Goal: Information Seeking & Learning: Find specific fact

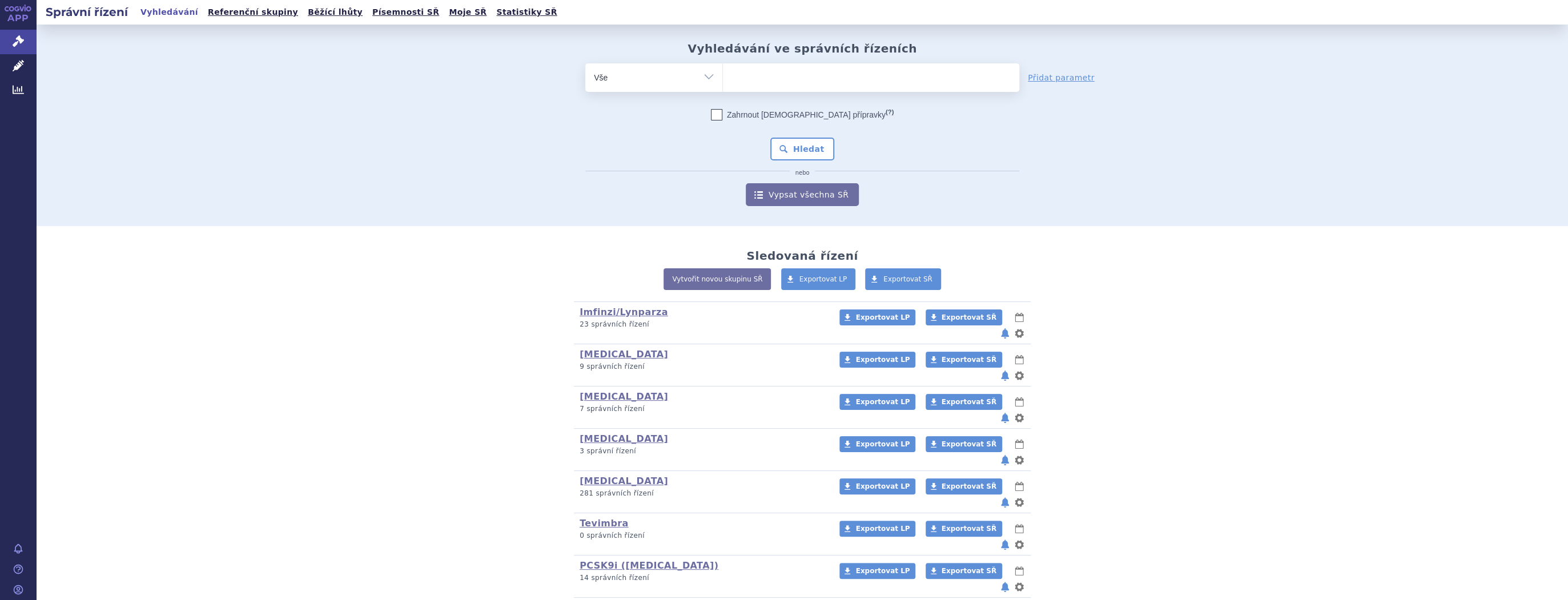
click at [746, 75] on ul at bounding box center [871, 75] width 297 height 24
click at [723, 75] on select at bounding box center [722, 78] width 1 height 29
type input "lq"
type input "l"
type input "le"
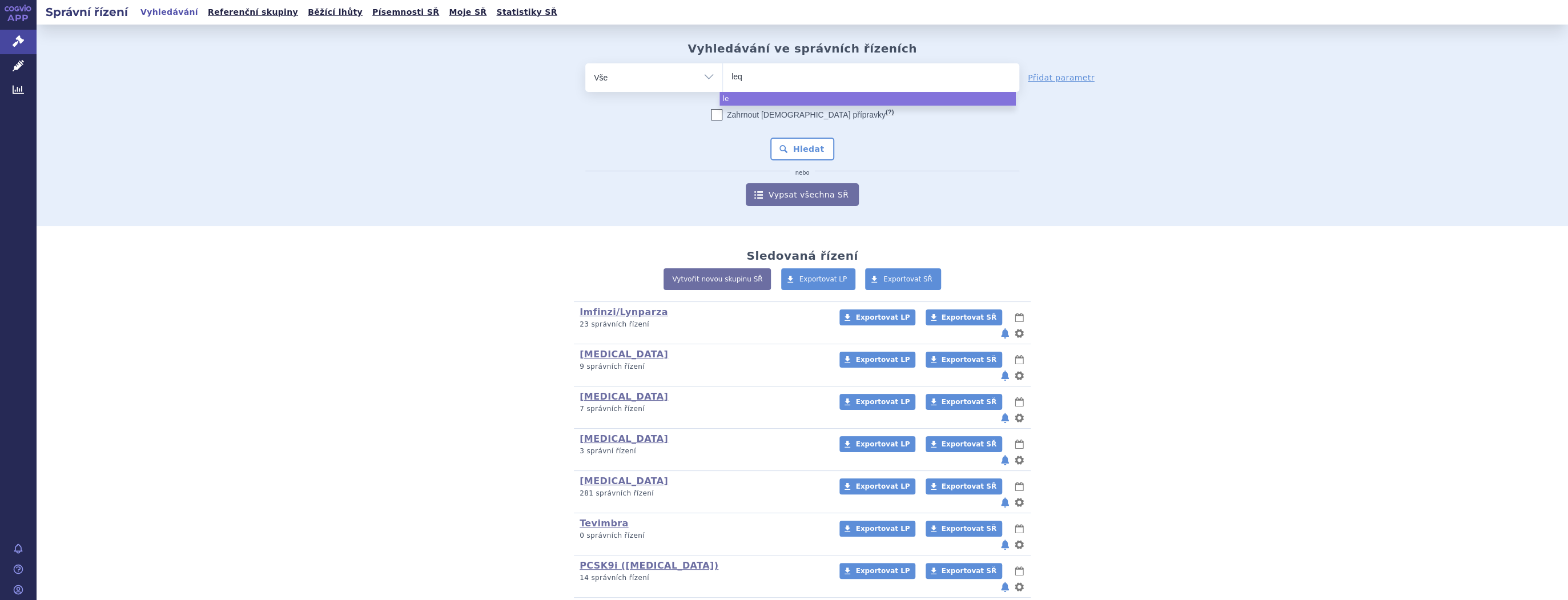
type input "leqv"
type input "leqvi"
type input "leqvio"
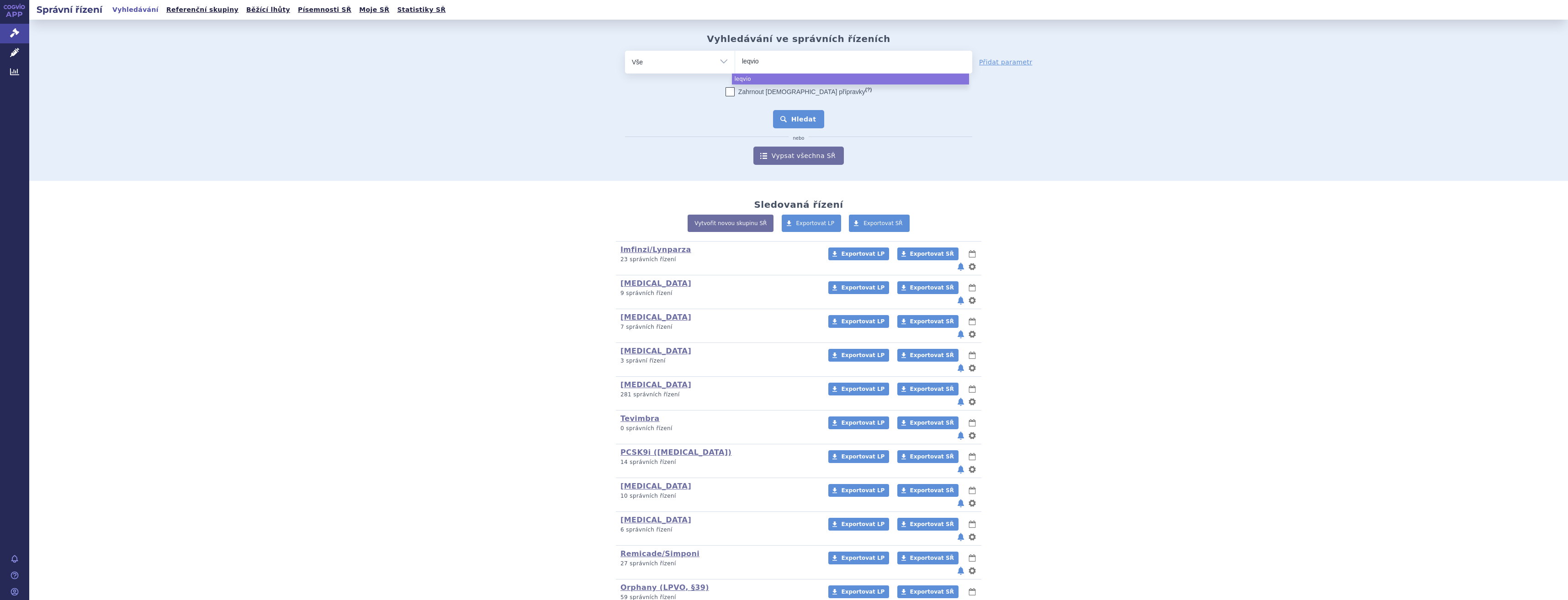
select select "leqvio"
click at [796, 122] on button "Hledat" at bounding box center [799, 119] width 52 height 18
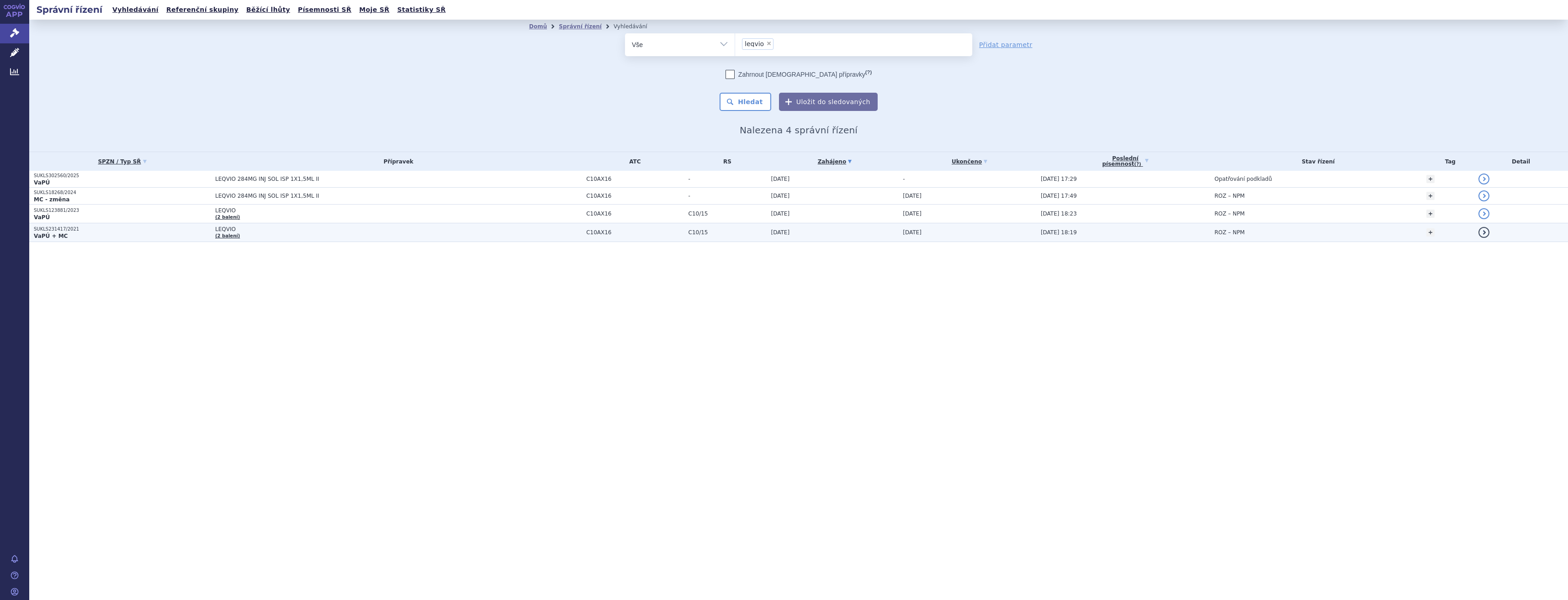
click at [296, 237] on td "LEQVIO (2 balení)" at bounding box center [396, 232] width 371 height 19
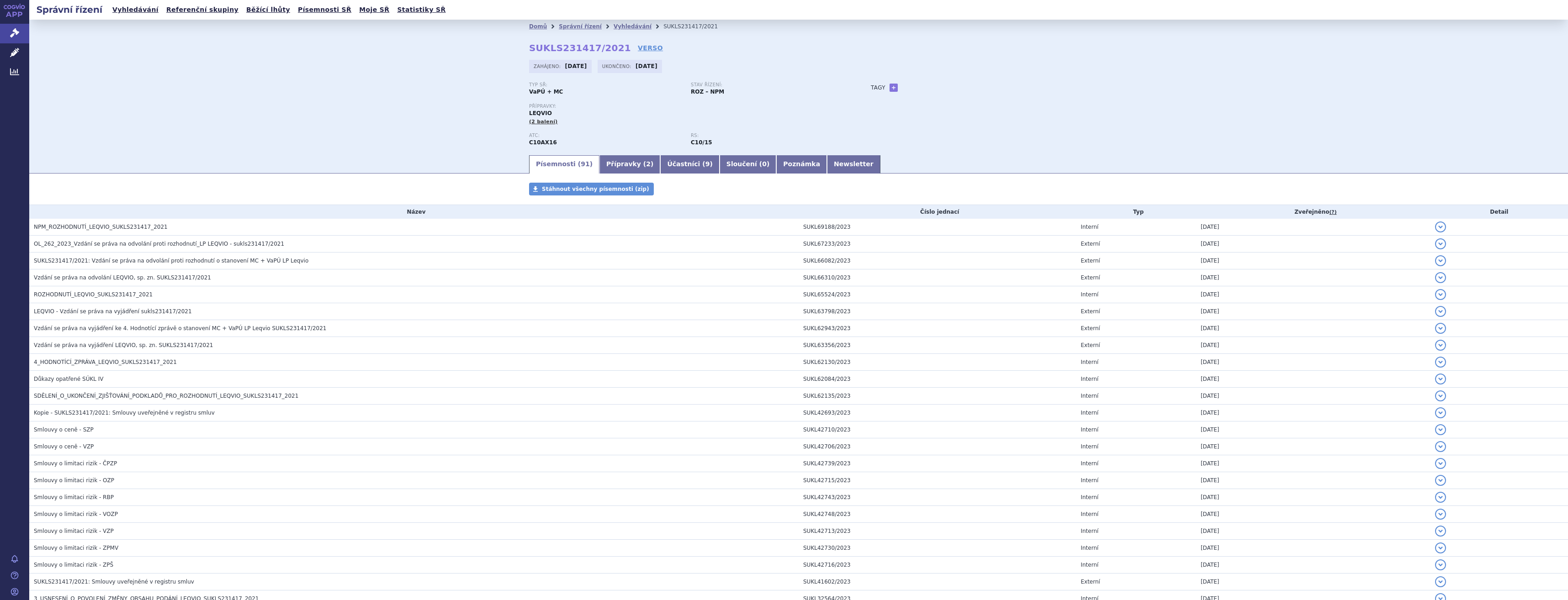
scroll to position [1212, 0]
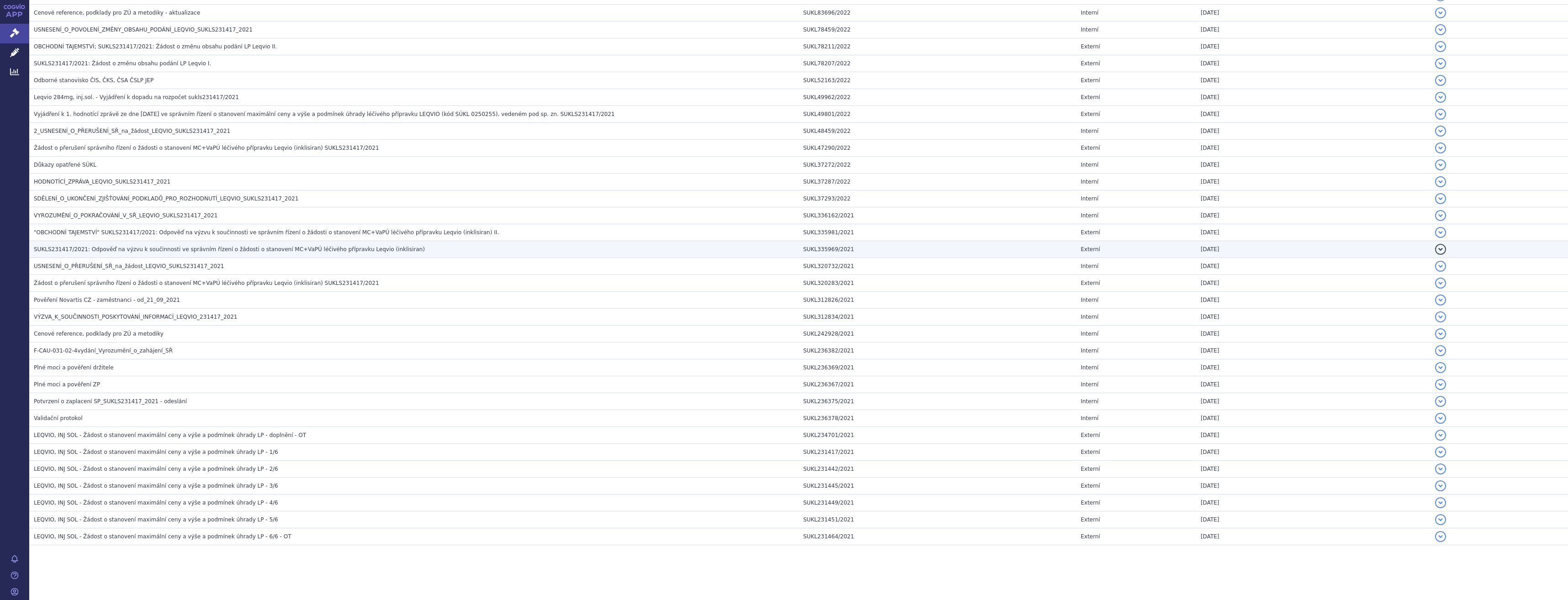
click at [173, 255] on td "SUKLS231417/2021: Odpověď na výzvu k součinnosti ve správním řízení o žádosti o…" at bounding box center [414, 249] width 769 height 17
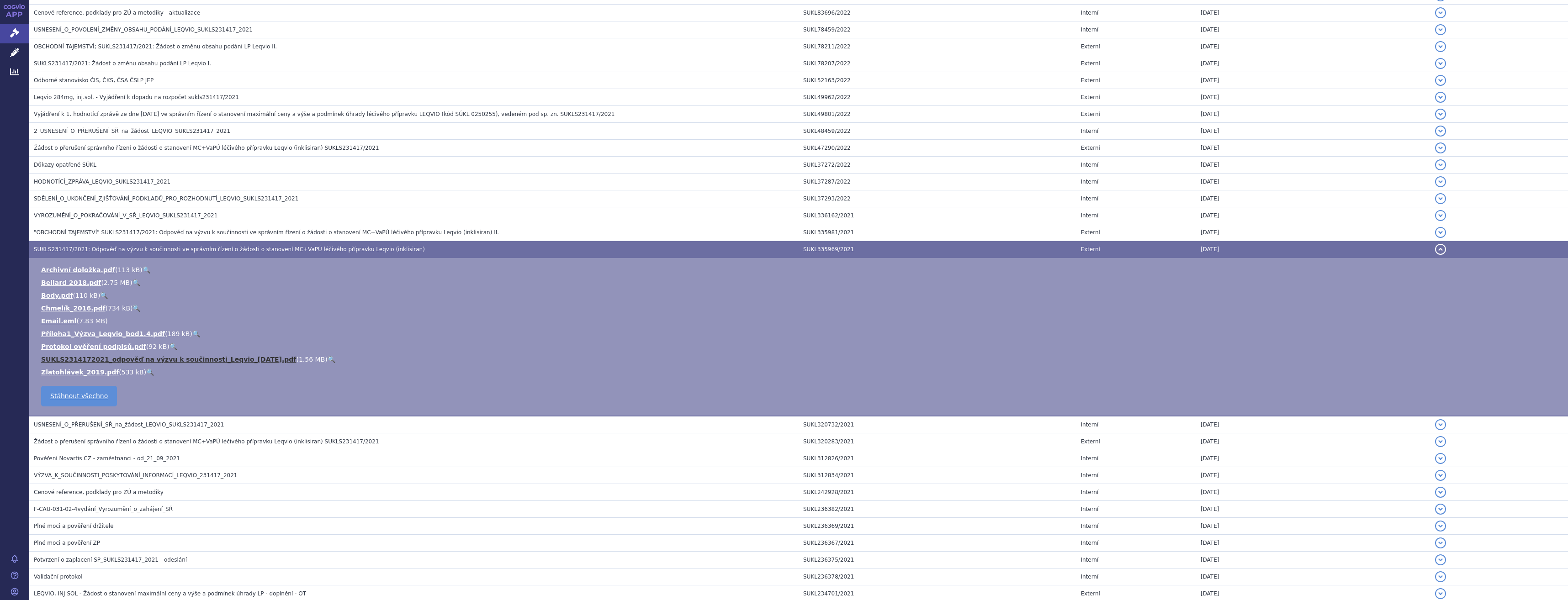
click at [214, 360] on link "SUKLS2314172021_odpověď na výzvu k součinnosti_Leqvio_[DATE].pdf" at bounding box center [169, 360] width 255 height 7
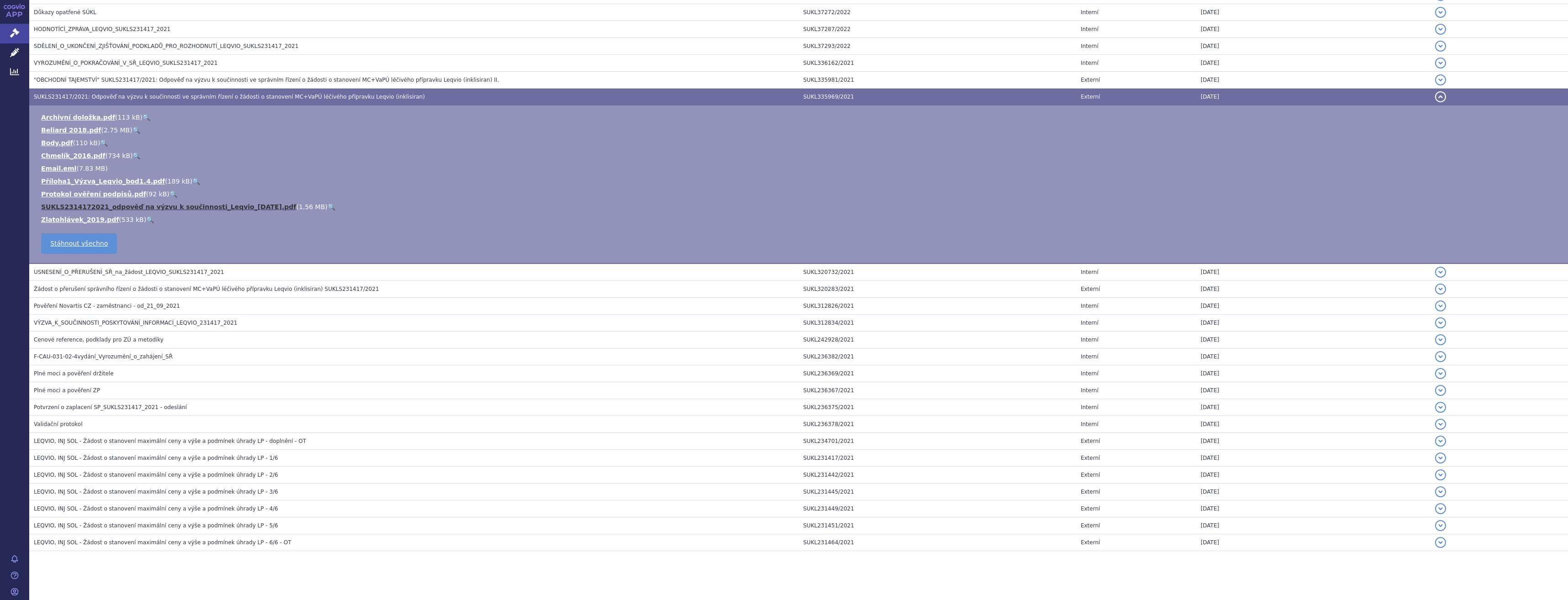
scroll to position [1370, 0]
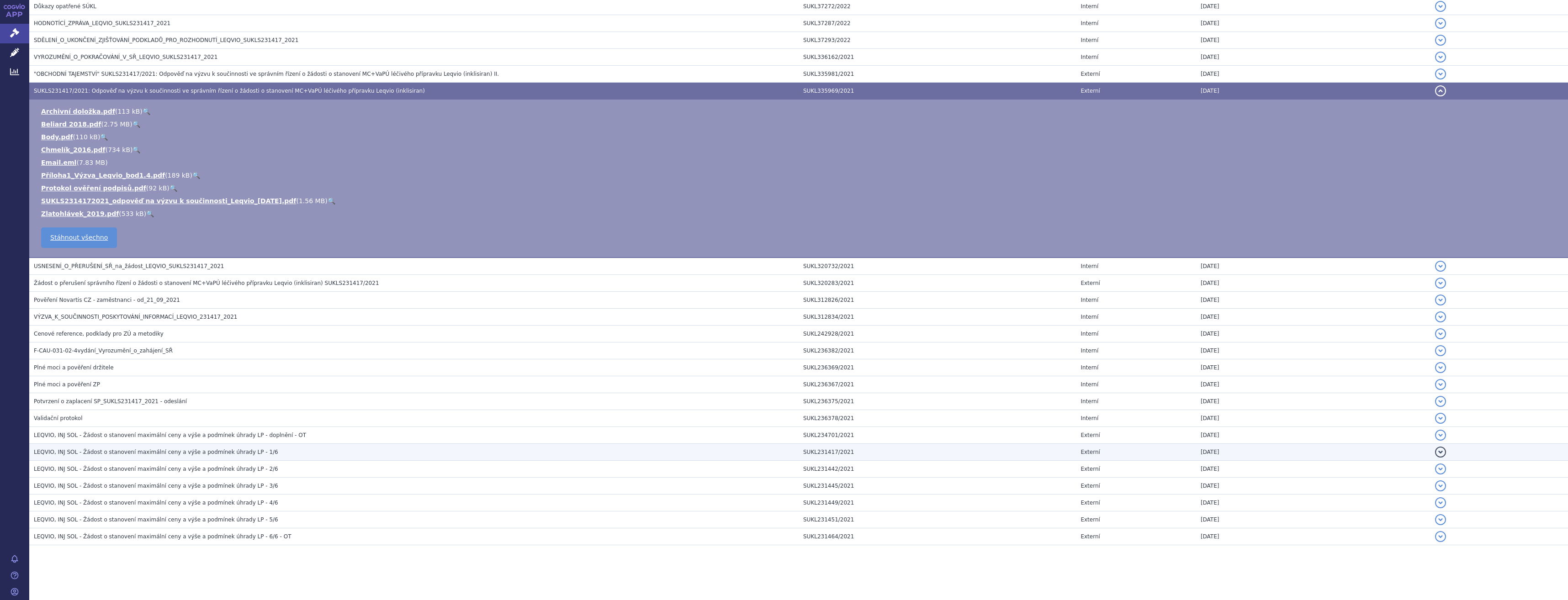
click at [209, 453] on span "LEQVIO, INJ SOL - Žádost o stanovení maximální ceny a výše a podmínek úhrady LP…" at bounding box center [156, 452] width 245 height 7
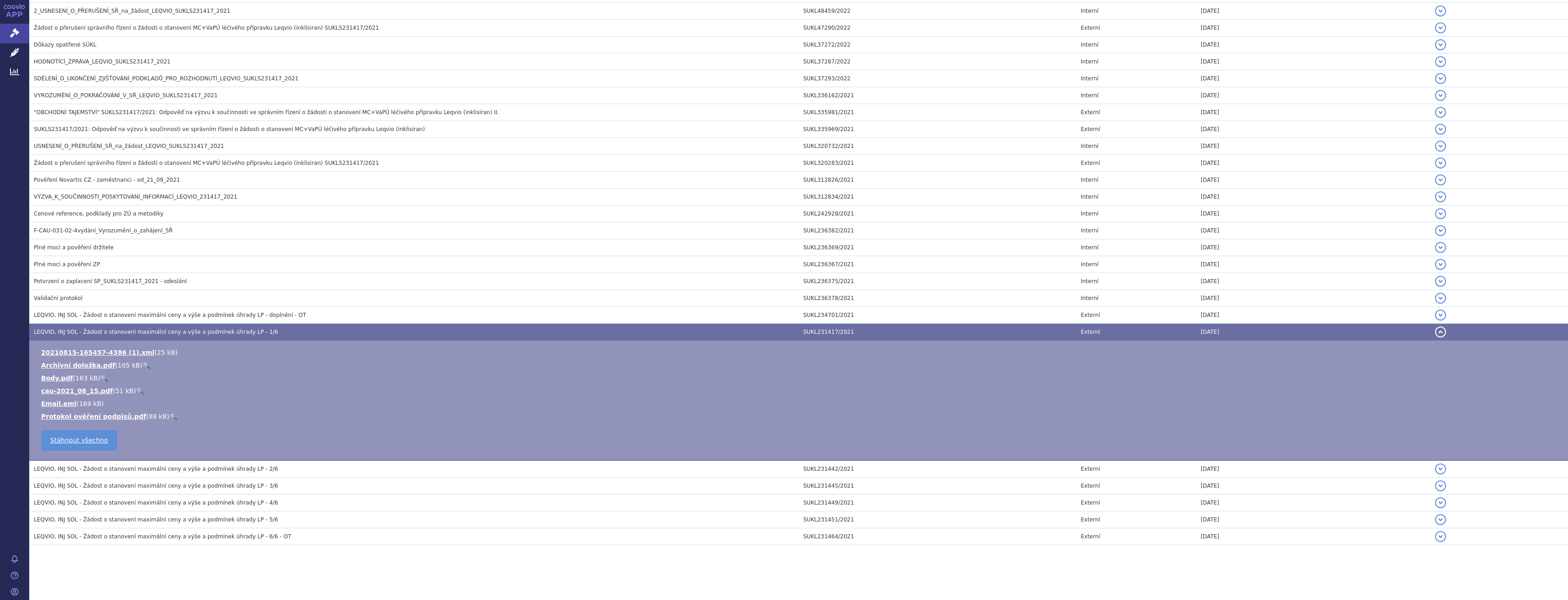
scroll to position [1331, 0]
click at [116, 467] on span "LEQVIO, INJ SOL - Žádost o stanovení maximální ceny a výše a podmínek úhrady LP…" at bounding box center [156, 469] width 245 height 7
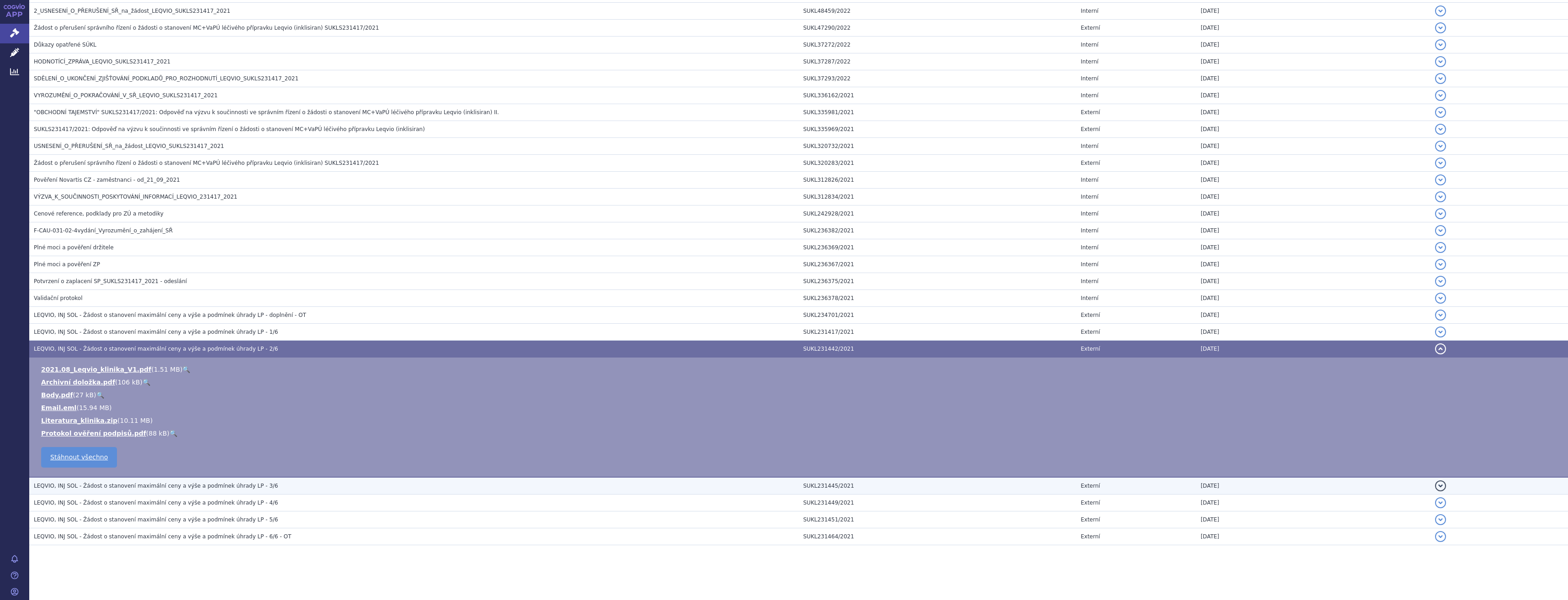
click at [116, 487] on span "LEQVIO, INJ SOL - Žádost o stanovení maximální ceny a výše a podmínek úhrady LP…" at bounding box center [156, 486] width 245 height 7
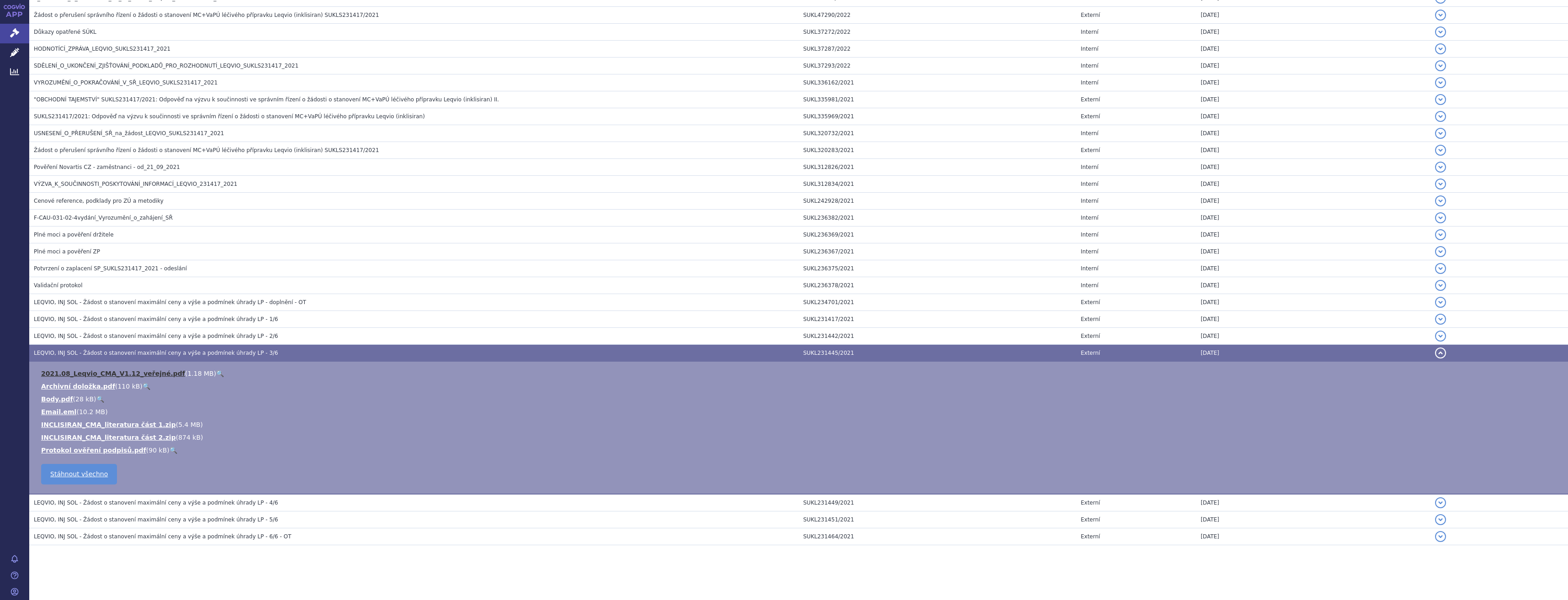
click at [147, 372] on link "2021.08_Leqvio_CMA_V1.12_veřejné.pdf" at bounding box center [113, 374] width 144 height 7
click at [233, 504] on span "LEQVIO, INJ SOL - Žádost o stanovení maximální ceny a výše a podmínek úhrady LP…" at bounding box center [156, 503] width 245 height 7
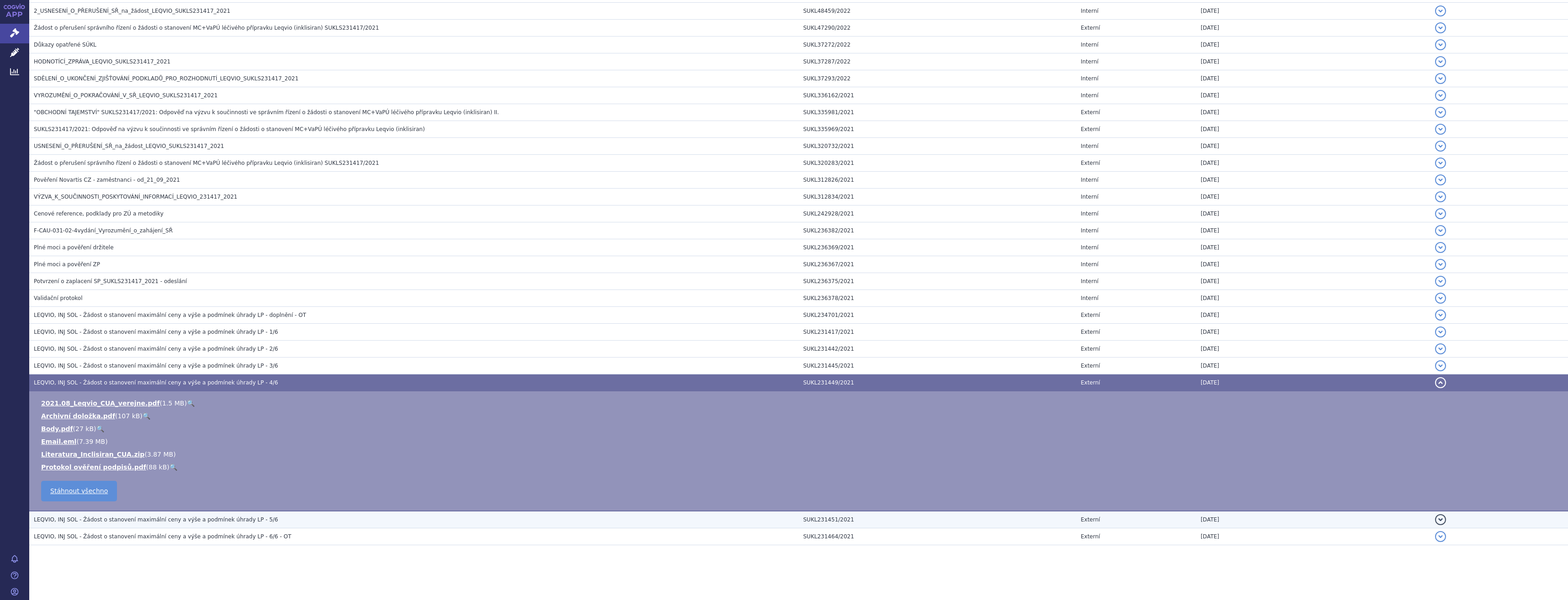
click at [182, 527] on td "LEQVIO, INJ SOL - Žádost o stanovení maximální ceny a výše a podmínek úhrady LP…" at bounding box center [414, 520] width 769 height 18
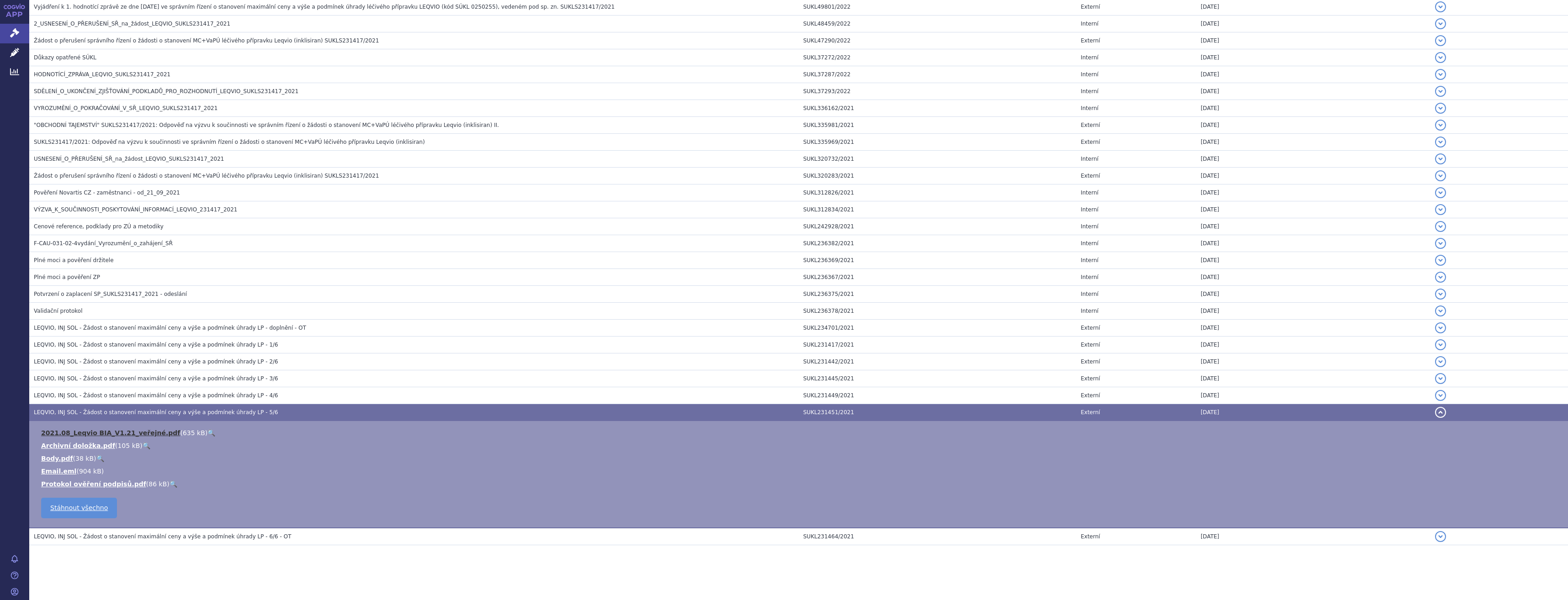
click at [124, 430] on link "2021.08_Leqvio BIA_V1.21_veřejné.pdf" at bounding box center [111, 433] width 139 height 7
